Goal: Information Seeking & Learning: Check status

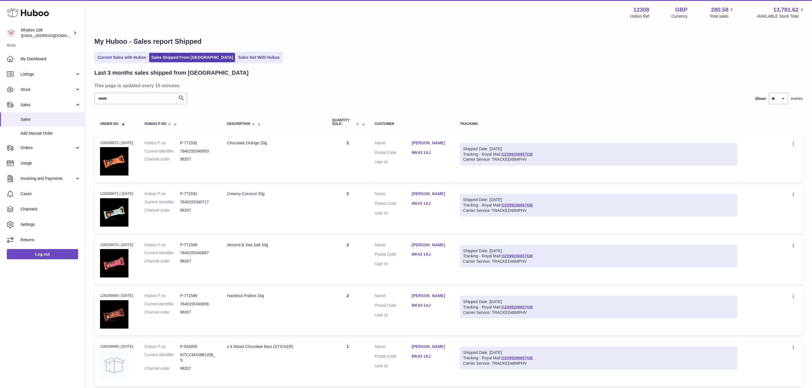
click at [137, 105] on div "Last 3 months sales shipped from Huboo This page is updated every 15 minutes Se…" at bounding box center [448, 389] width 709 height 640
click at [138, 102] on input "text" at bounding box center [140, 98] width 93 height 11
type input "*****"
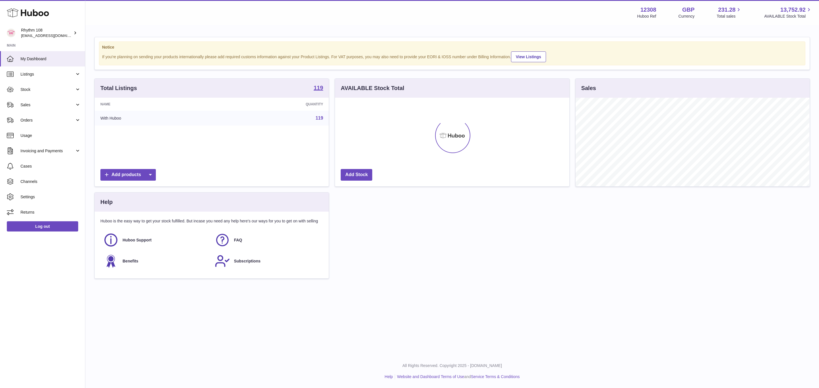
scroll to position [89, 234]
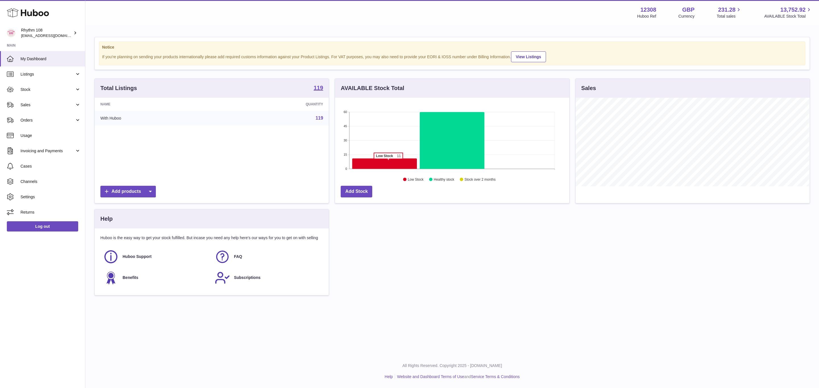
click at [388, 163] on icon at bounding box center [384, 164] width 65 height 11
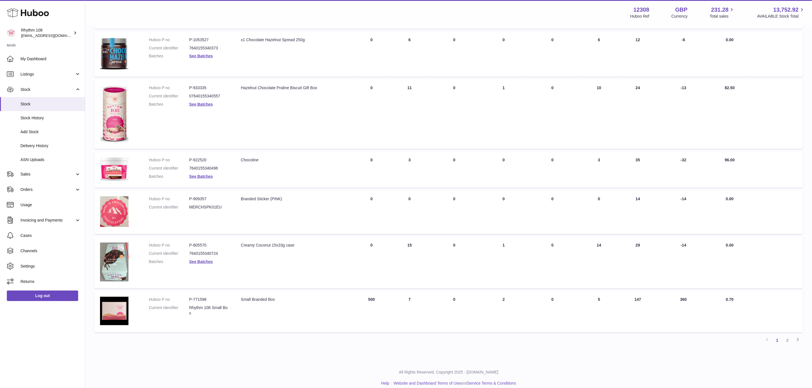
scroll to position [263, 0]
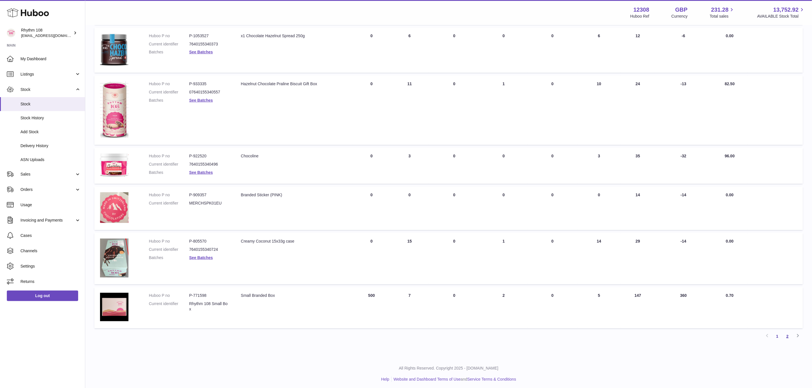
click at [785, 335] on link "2" at bounding box center [788, 336] width 10 height 10
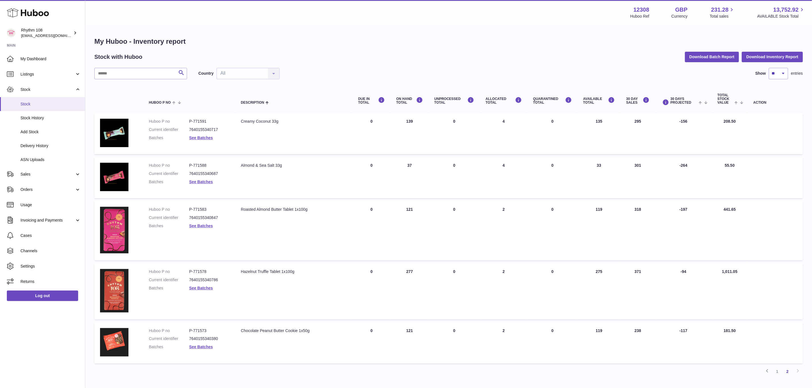
click at [32, 103] on span "Stock" at bounding box center [50, 103] width 60 height 5
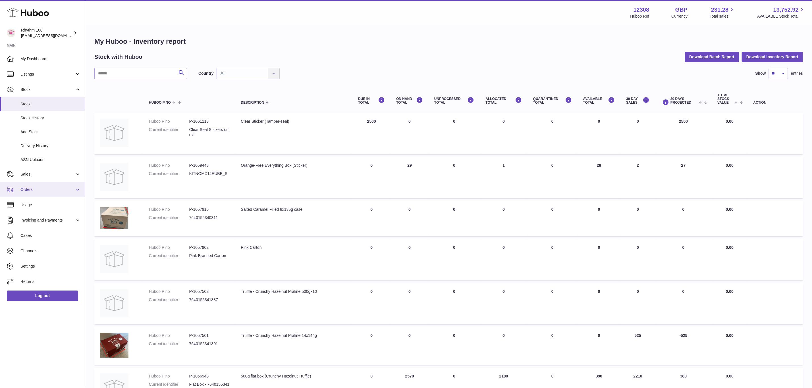
click at [33, 192] on span "Orders" at bounding box center [47, 189] width 54 height 5
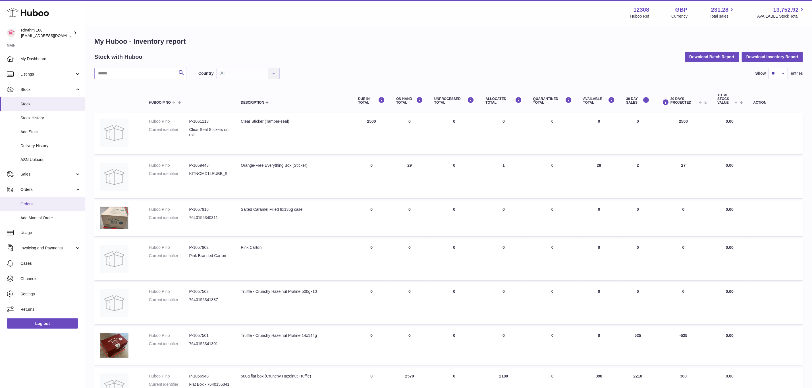
click at [41, 206] on span "Orders" at bounding box center [50, 204] width 60 height 5
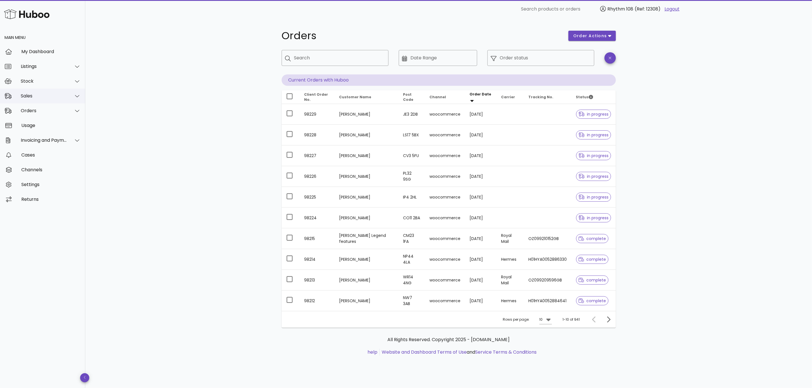
click at [50, 99] on div "Sales" at bounding box center [42, 96] width 85 height 15
click at [44, 110] on div "Sales" at bounding box center [50, 109] width 60 height 5
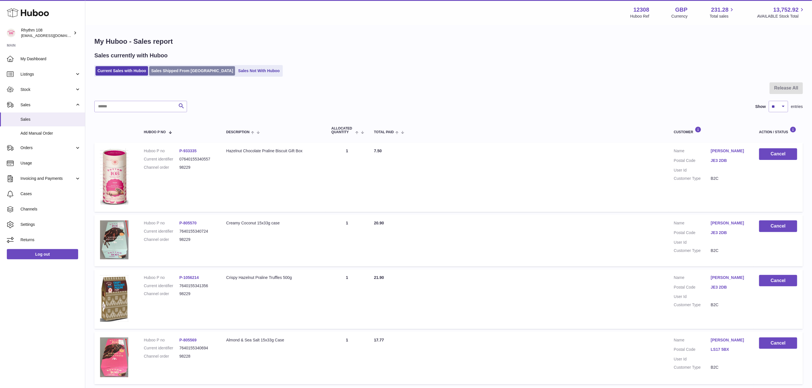
click at [174, 68] on link "Sales Shipped From Huboo" at bounding box center [192, 70] width 86 height 9
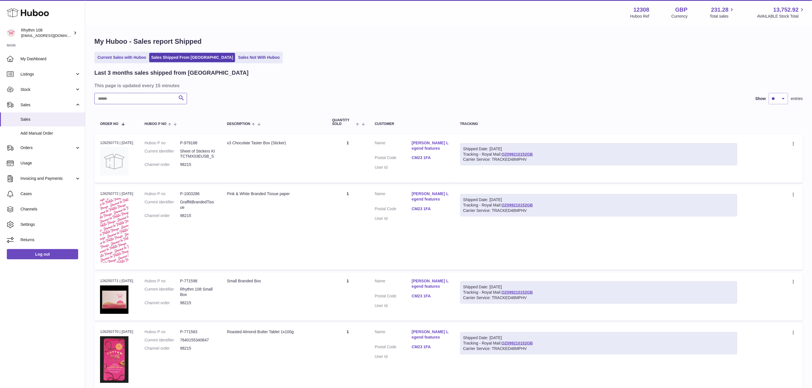
click at [138, 101] on input "text" at bounding box center [140, 98] width 93 height 11
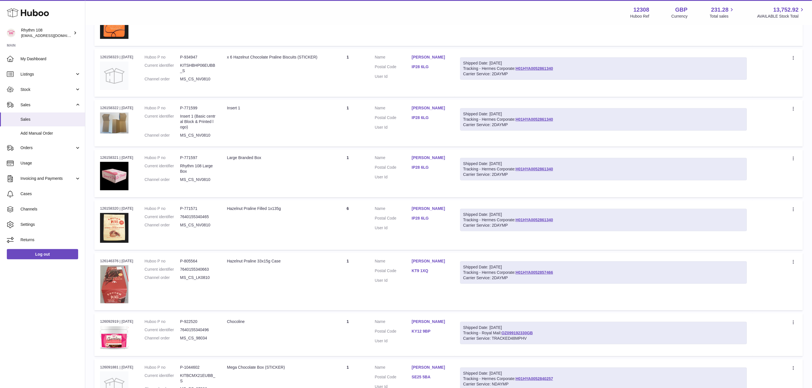
scroll to position [335, 0]
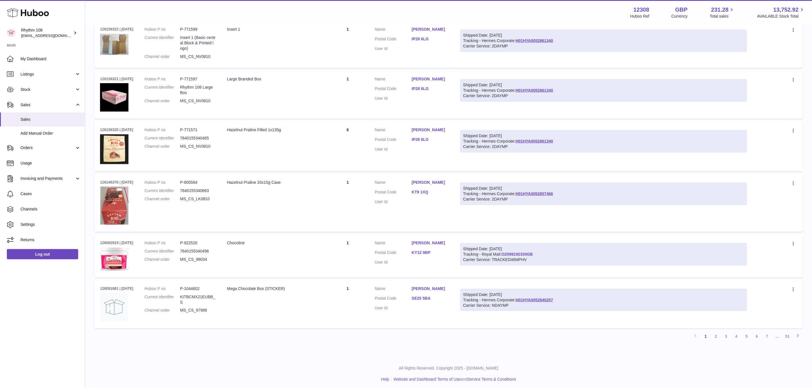
click at [531, 252] on link "OZ099192330GB" at bounding box center [517, 254] width 32 height 5
click at [543, 299] on link "H01HYA0052840257" at bounding box center [535, 300] width 38 height 5
click at [718, 333] on link "2" at bounding box center [716, 336] width 10 height 10
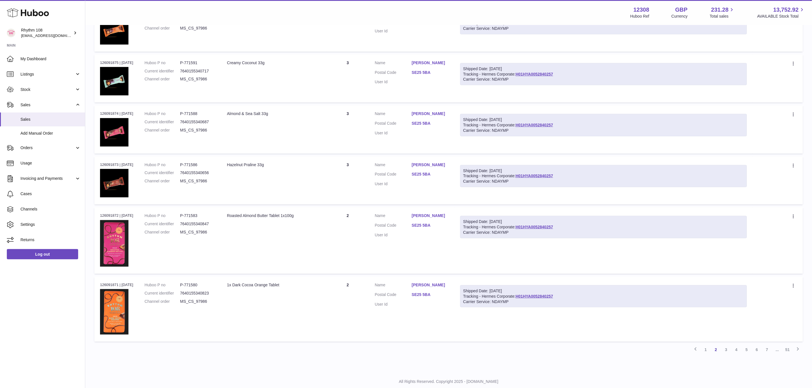
scroll to position [343, 0]
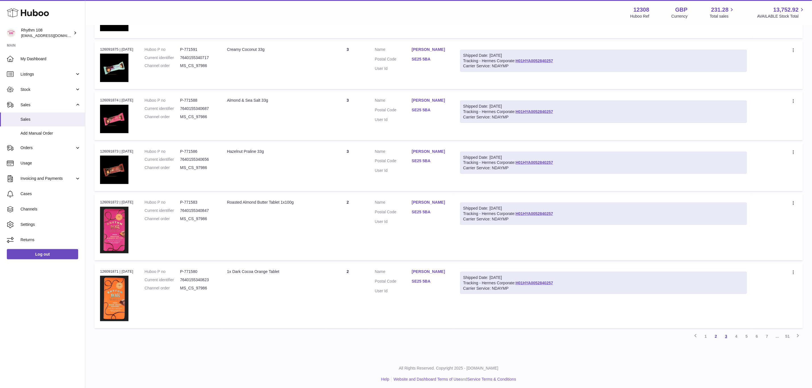
click at [727, 336] on link "3" at bounding box center [726, 336] width 10 height 10
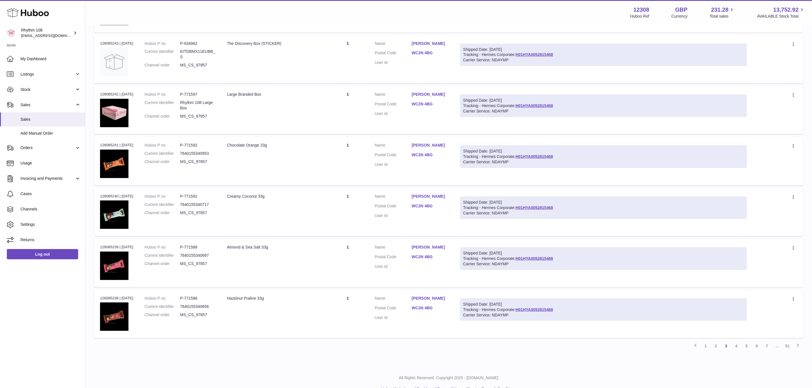
scroll to position [324, 0]
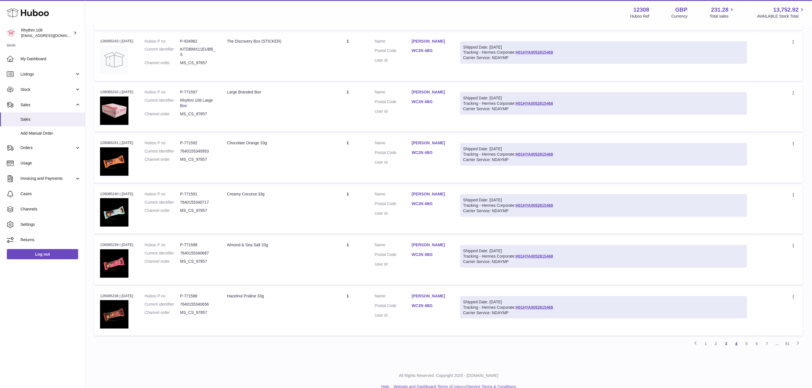
click at [735, 341] on link "4" at bounding box center [736, 344] width 10 height 10
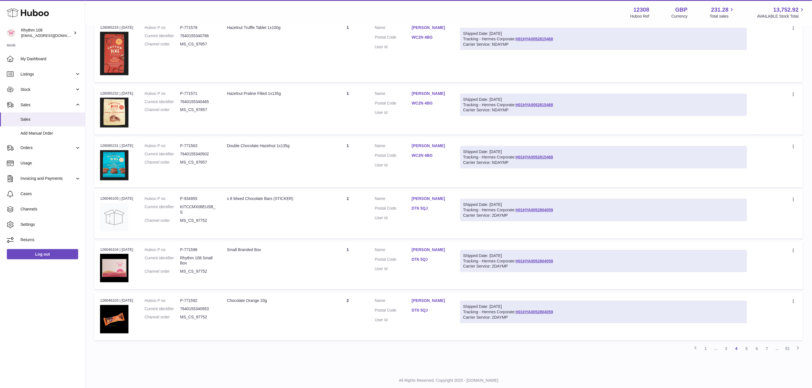
scroll to position [364, 0]
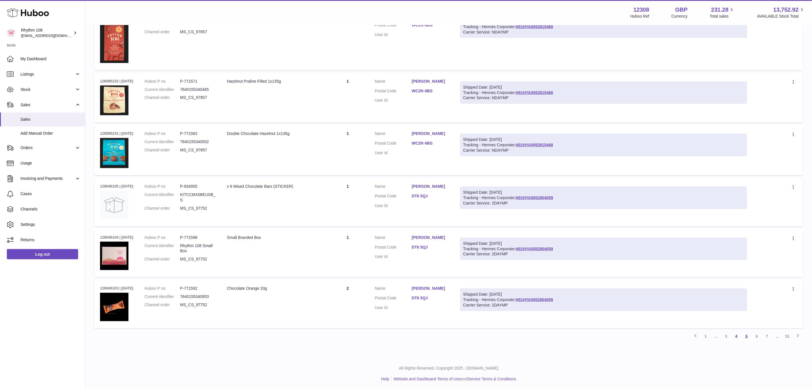
click at [746, 335] on link "5" at bounding box center [747, 336] width 10 height 10
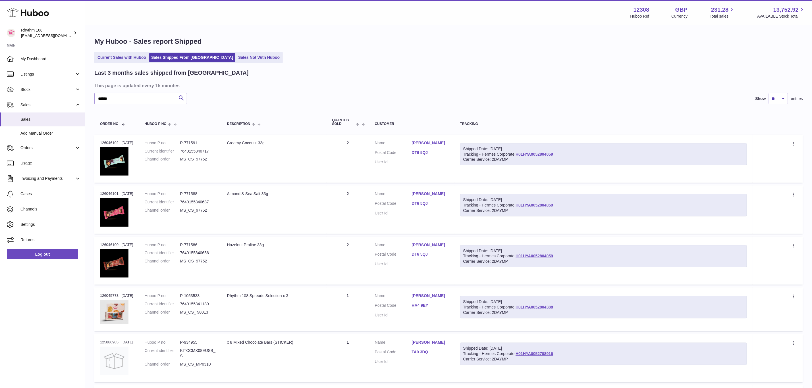
click at [680, 78] on div "Last 3 months sales shipped from Huboo This page is updated every 15 minutes **…" at bounding box center [448, 360] width 709 height 582
drag, startPoint x: 142, startPoint y: 95, endPoint x: 134, endPoint y: 96, distance: 7.7
click at [134, 96] on input "******" at bounding box center [140, 98] width 93 height 11
drag, startPoint x: 179, startPoint y: 101, endPoint x: 118, endPoint y: 97, distance: 61.5
click at [128, 97] on div "****** Search" at bounding box center [140, 98] width 93 height 11
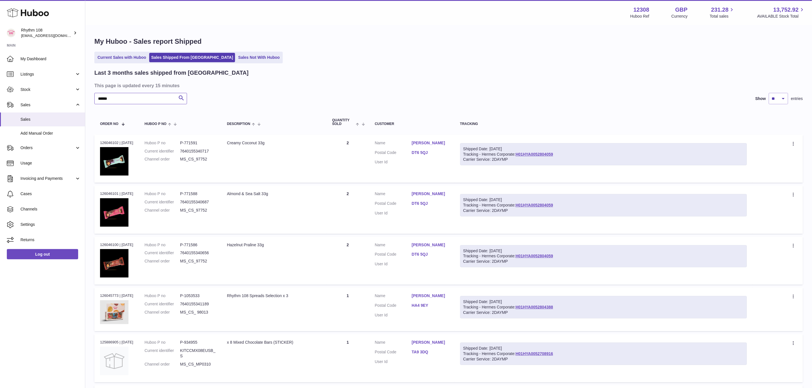
drag, startPoint x: 116, startPoint y: 98, endPoint x: 85, endPoint y: 99, distance: 31.3
click at [85, 99] on div "Huboo Rhythm 108 orders@rhythm108.com Main My Dashboard Listings Not with Huboo…" at bounding box center [406, 350] width 812 height 700
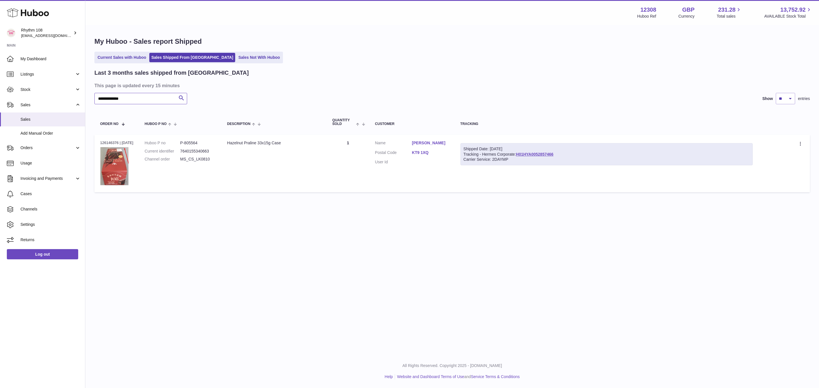
type input "**********"
click at [529, 153] on link "H01HYA0052857466" at bounding box center [535, 154] width 38 height 5
drag, startPoint x: 557, startPoint y: 155, endPoint x: 517, endPoint y: 153, distance: 39.8
click at [517, 153] on div "Shipped Date: 9th Oct 2025 Tracking - Hermes Corporate: H01HYA0052857466 Carrie…" at bounding box center [606, 154] width 293 height 22
copy link "H01HYA0052857466"
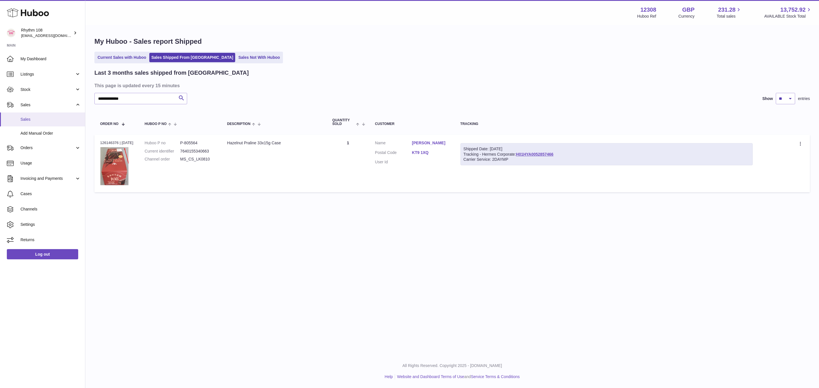
click at [38, 118] on span "Sales" at bounding box center [50, 119] width 60 height 5
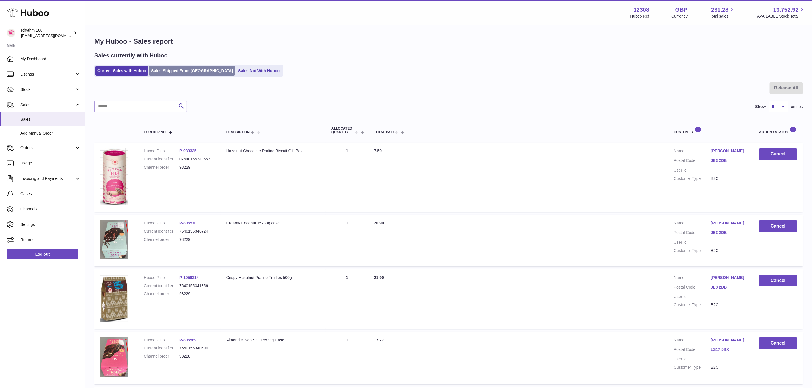
click at [165, 67] on link "Sales Shipped From [GEOGRAPHIC_DATA]" at bounding box center [192, 70] width 86 height 9
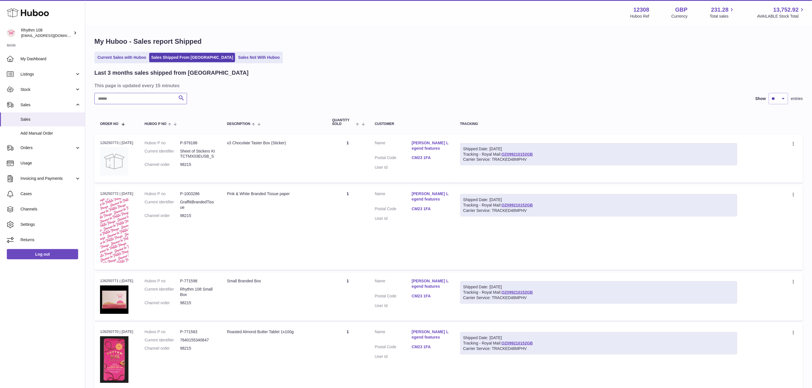
click at [147, 102] on input "text" at bounding box center [140, 98] width 93 height 11
type input "*****"
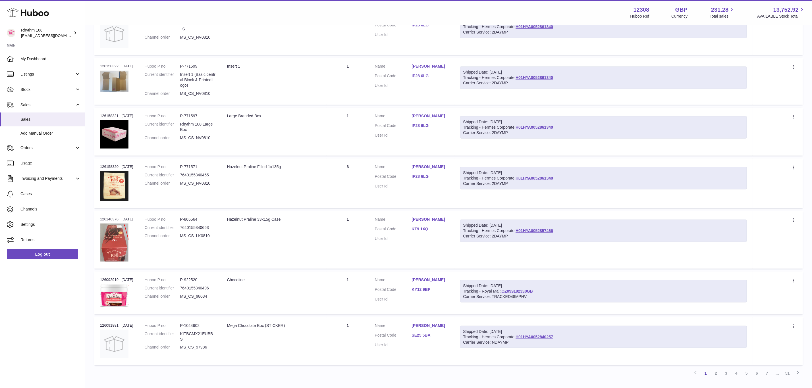
scroll to position [298, 0]
